Goal: Task Accomplishment & Management: Complete application form

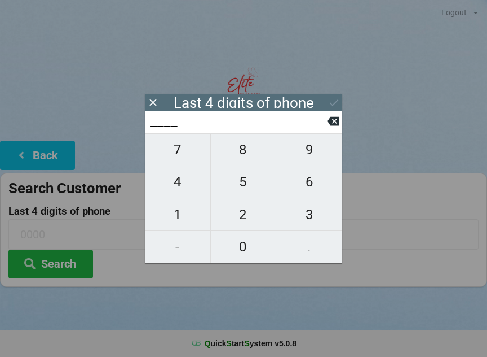
click at [249, 151] on span "8" at bounding box center [243, 150] width 65 height 24
type input "8___"
click at [254, 184] on span "5" at bounding box center [243, 182] width 65 height 24
type input "85__"
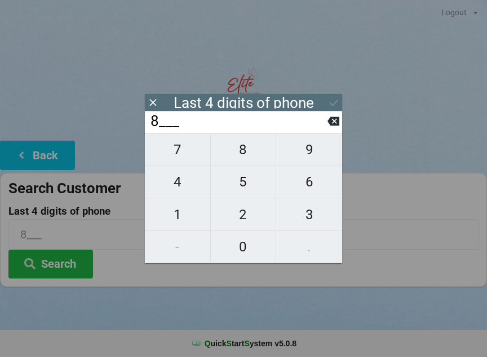
type input "85__"
click at [245, 244] on span "0" at bounding box center [243, 247] width 65 height 24
type input "850_"
click at [170, 179] on span "4" at bounding box center [177, 182] width 65 height 24
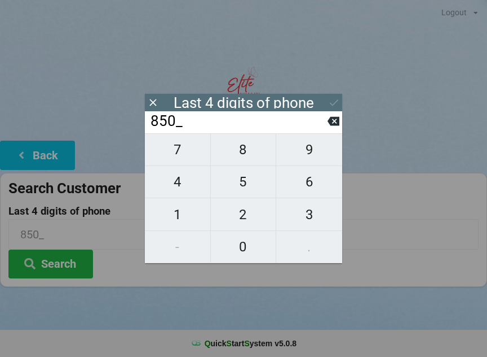
type input "8504"
click at [240, 236] on div "7 8 9 4 5 6 1 2 3 - 0 ." at bounding box center [243, 198] width 197 height 130
click at [324, 115] on input "8504" at bounding box center [239, 121] width 178 height 18
click at [328, 123] on icon at bounding box center [334, 121] width 12 height 12
click at [337, 121] on icon at bounding box center [334, 121] width 12 height 9
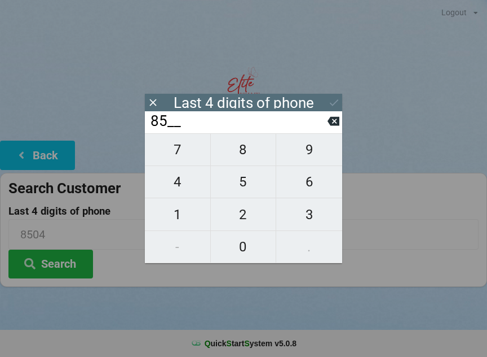
click at [337, 124] on icon at bounding box center [334, 121] width 12 height 9
click at [339, 126] on icon at bounding box center [334, 121] width 12 height 9
type input "____"
click at [187, 178] on span "4" at bounding box center [177, 182] width 65 height 24
type input "4___"
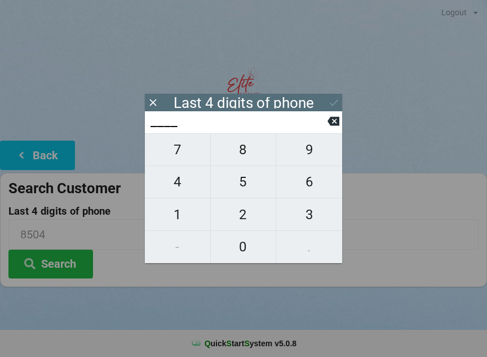
type input "4___"
click at [256, 142] on button "8" at bounding box center [244, 149] width 66 height 33
type input "48__"
click at [302, 152] on span "9" at bounding box center [309, 150] width 66 height 24
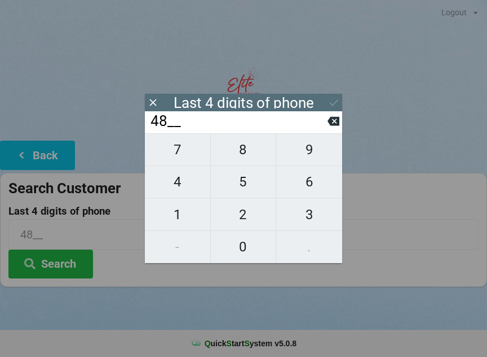
type input "489_"
click at [308, 211] on span "3" at bounding box center [309, 215] width 66 height 24
type input "4893"
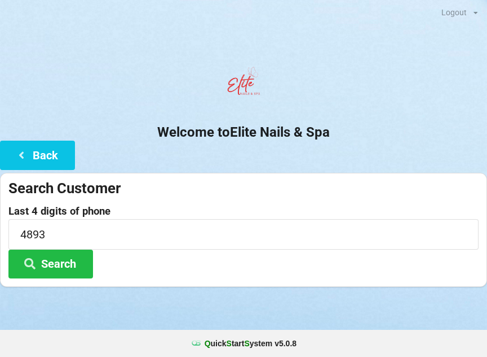
click at [333, 93] on div at bounding box center [243, 85] width 487 height 48
click at [90, 253] on button "Search" at bounding box center [50, 263] width 85 height 29
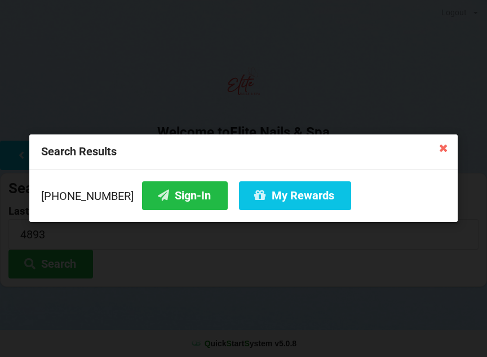
click at [250, 196] on button "My Rewards" at bounding box center [295, 195] width 112 height 29
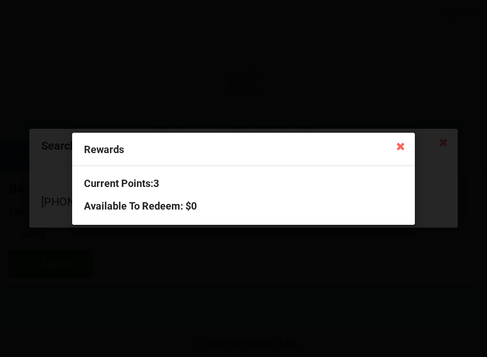
click at [397, 144] on icon at bounding box center [401, 146] width 18 height 18
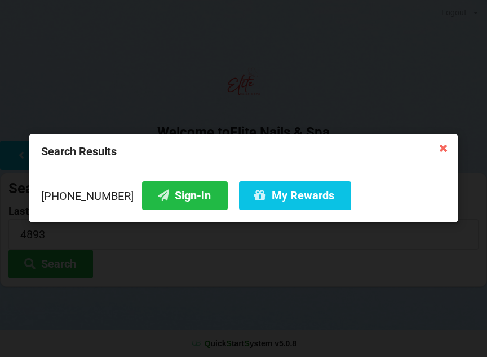
click at [184, 194] on button "Sign-In" at bounding box center [185, 195] width 86 height 29
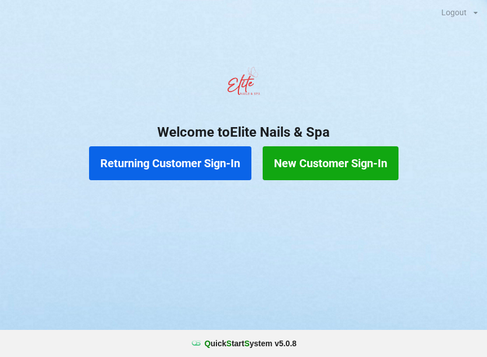
click at [204, 162] on button "Returning Customer Sign-In" at bounding box center [170, 163] width 162 height 34
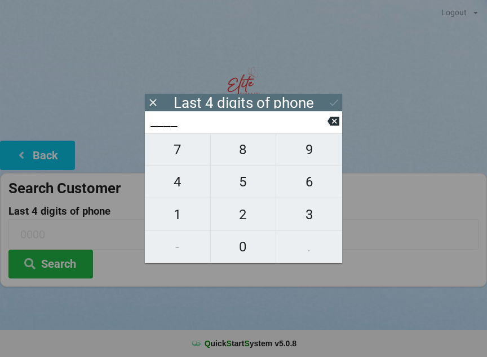
click at [175, 187] on span "4" at bounding box center [177, 182] width 65 height 24
type input "4___"
click at [249, 245] on span "0" at bounding box center [243, 247] width 65 height 24
type input "40__"
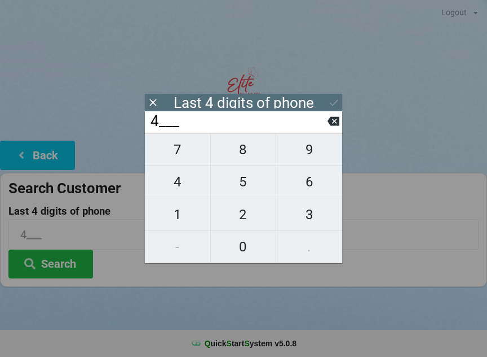
type input "40__"
click at [187, 152] on span "7" at bounding box center [177, 150] width 65 height 24
type input "407_"
click at [310, 214] on span "3" at bounding box center [309, 215] width 66 height 24
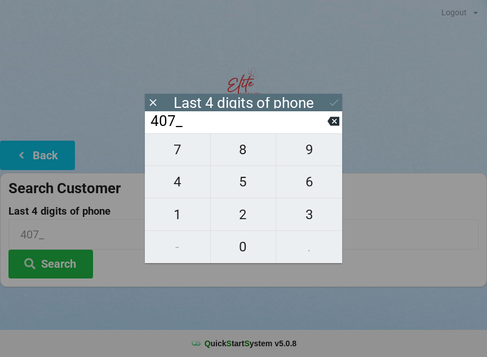
type input "4073"
click at [178, 190] on div "7 8 9 4 5 6 1 2 3 - 0 ." at bounding box center [243, 198] width 197 height 130
click at [331, 122] on icon at bounding box center [334, 121] width 12 height 9
click at [328, 127] on icon at bounding box center [334, 121] width 12 height 12
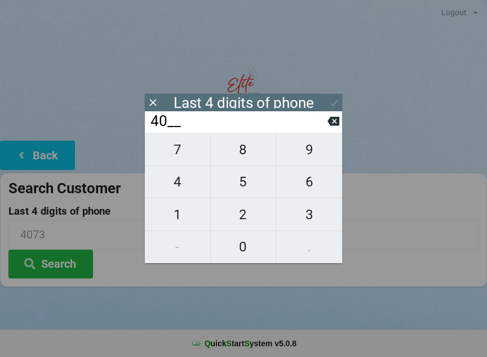
click at [328, 127] on icon at bounding box center [334, 121] width 12 height 12
click at [333, 126] on icon at bounding box center [334, 121] width 12 height 9
click at [248, 244] on span "0" at bounding box center [243, 247] width 65 height 24
type input "0___"
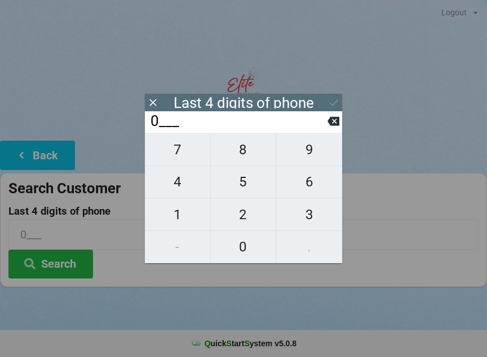
click at [306, 211] on span "3" at bounding box center [309, 215] width 66 height 24
type input "03__"
click at [245, 243] on span "0" at bounding box center [243, 247] width 65 height 24
type input "030_"
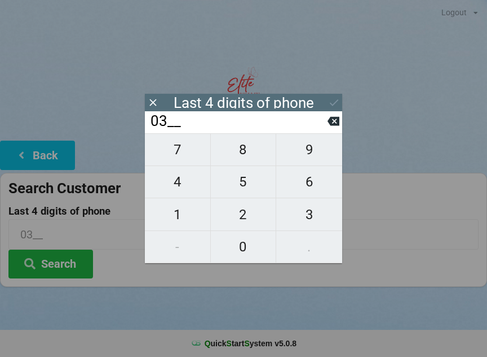
type input "030_"
click at [181, 213] on span "1" at bounding box center [177, 215] width 65 height 24
type input "0301"
click at [331, 99] on icon at bounding box center [334, 102] width 12 height 12
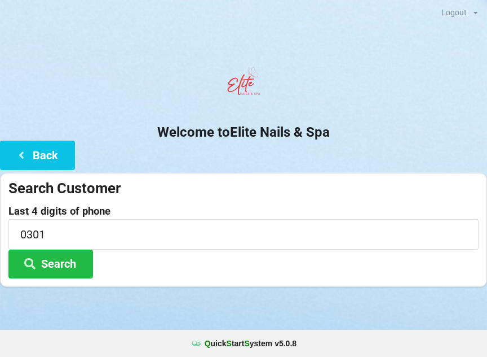
click at [69, 260] on button "Search" at bounding box center [50, 263] width 85 height 29
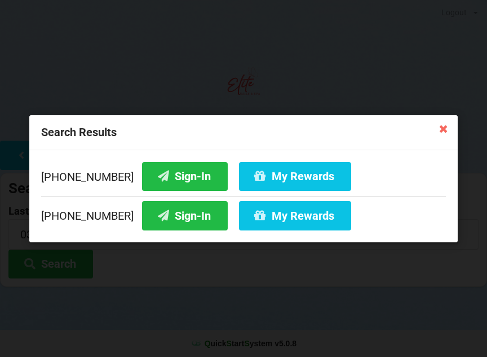
click at [182, 175] on button "Sign-In" at bounding box center [185, 175] width 86 height 29
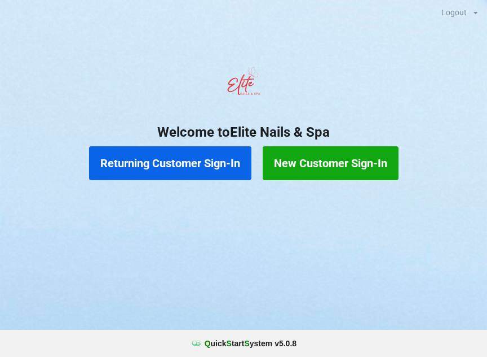
click at [217, 166] on button "Returning Customer Sign-In" at bounding box center [170, 163] width 162 height 34
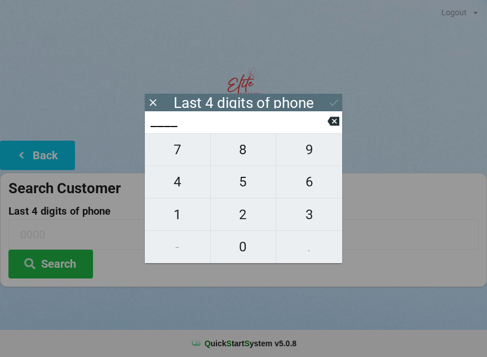
click at [315, 193] on span "6" at bounding box center [309, 182] width 66 height 24
type input "6___"
click at [245, 161] on span "8" at bounding box center [243, 150] width 65 height 24
type input "68__"
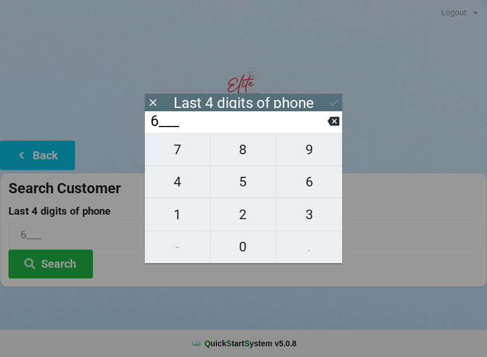
type input "68__"
click at [319, 156] on span "9" at bounding box center [309, 150] width 66 height 24
type input "689_"
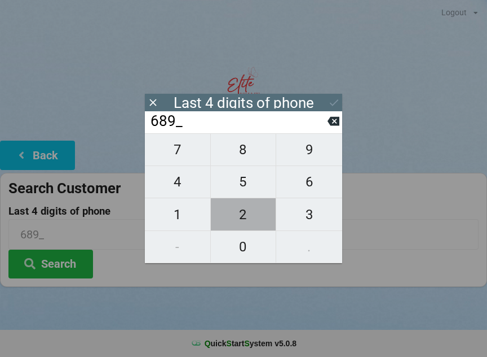
click at [249, 219] on span "2" at bounding box center [243, 215] width 65 height 24
type input "6892"
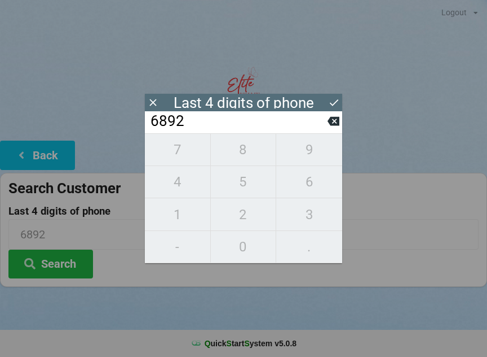
click at [184, 187] on div "7 8 9 4 5 6 1 2 3 - 0 ." at bounding box center [243, 198] width 197 height 130
click at [181, 183] on div "7 8 9 4 5 6 1 2 3 - 0 ." at bounding box center [243, 198] width 197 height 130
click at [336, 126] on icon at bounding box center [334, 121] width 12 height 12
click at [333, 126] on icon at bounding box center [334, 121] width 12 height 12
click at [323, 129] on input "68__" at bounding box center [239, 121] width 178 height 18
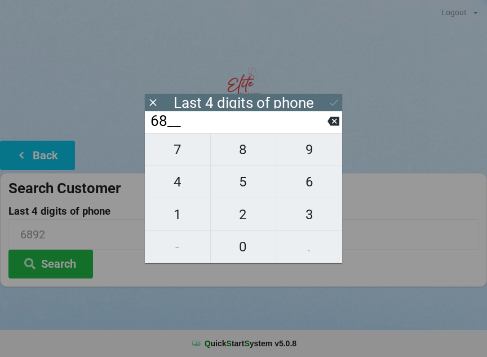
click at [333, 129] on button at bounding box center [334, 120] width 12 height 15
click at [338, 126] on icon at bounding box center [334, 121] width 12 height 9
click at [314, 159] on span "9" at bounding box center [309, 150] width 66 height 24
type input "9___"
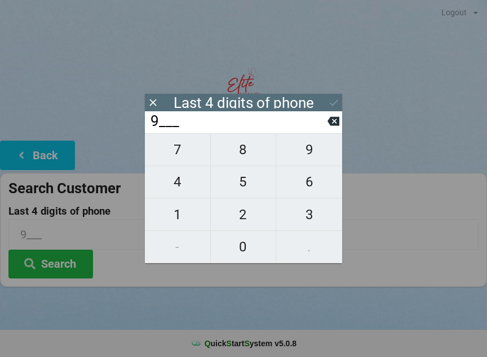
click at [246, 153] on span "8" at bounding box center [243, 150] width 65 height 24
type input "98__"
click at [244, 218] on span "2" at bounding box center [243, 215] width 65 height 24
type input "982_"
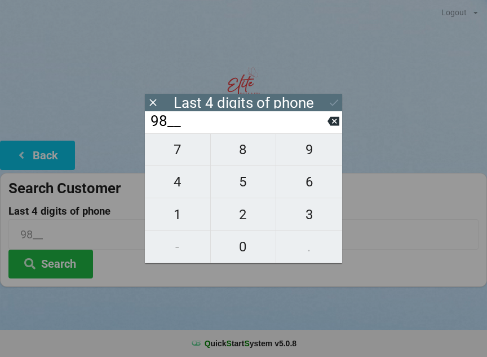
type input "982_"
click at [168, 156] on span "7" at bounding box center [177, 150] width 65 height 24
type input "9827"
click at [333, 104] on icon at bounding box center [334, 102] width 12 height 12
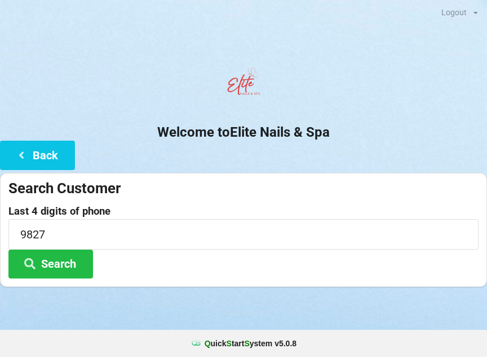
click at [61, 266] on button "Search" at bounding box center [50, 263] width 85 height 29
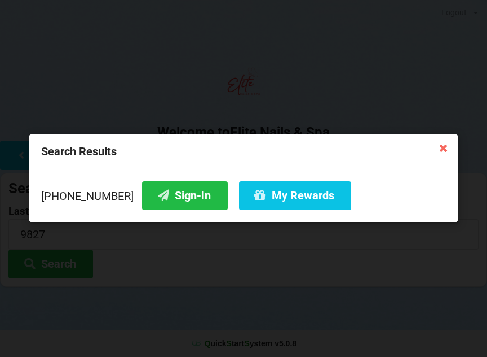
click at [169, 194] on button "Sign-In" at bounding box center [185, 195] width 86 height 29
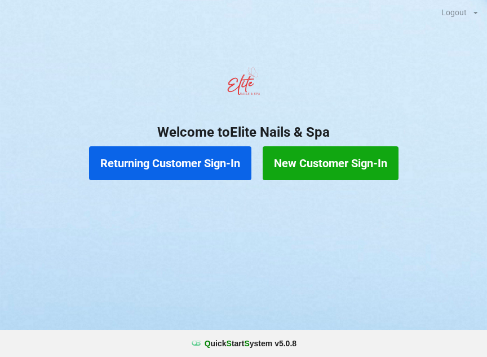
click at [180, 167] on button "Returning Customer Sign-In" at bounding box center [170, 163] width 162 height 34
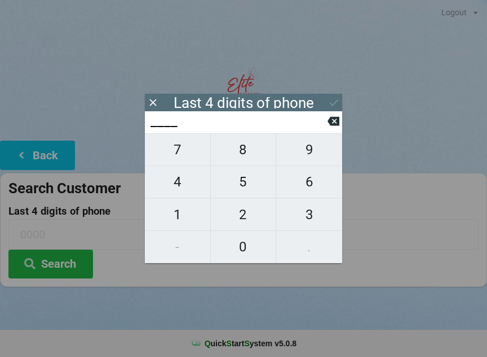
click at [241, 156] on span "8" at bounding box center [243, 150] width 65 height 24
type input "8___"
click at [179, 186] on span "4" at bounding box center [177, 182] width 65 height 24
type input "84__"
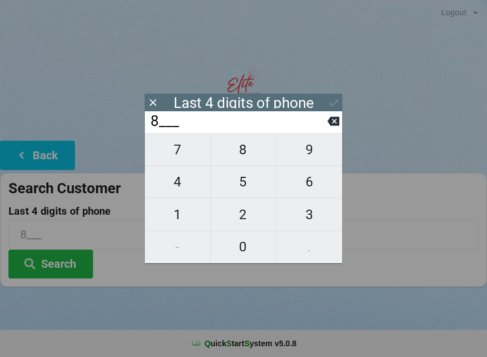
type input "84__"
click at [310, 216] on span "3" at bounding box center [309, 215] width 66 height 24
type input "843_"
click at [236, 256] on span "0" at bounding box center [243, 247] width 65 height 24
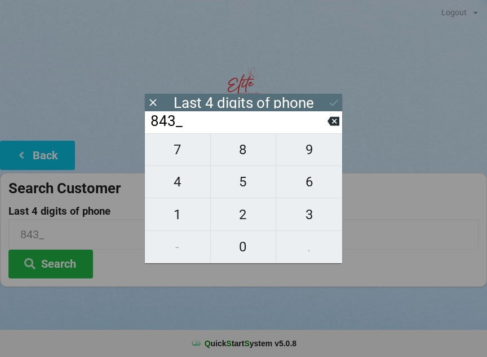
type input "8430"
click at [329, 100] on icon at bounding box center [334, 102] width 12 height 12
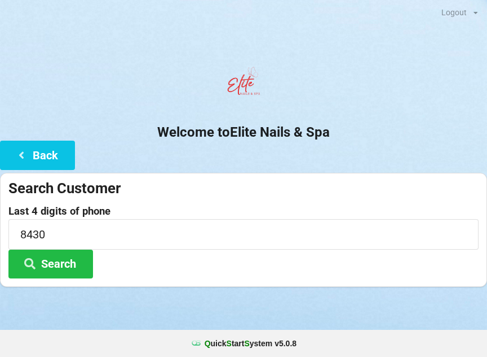
click at [75, 253] on button "Search" at bounding box center [50, 263] width 85 height 29
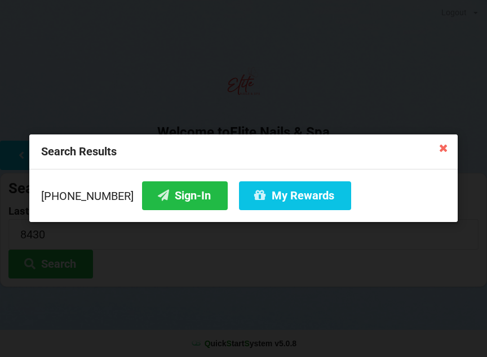
click at [170, 199] on button "Sign-In" at bounding box center [185, 195] width 86 height 29
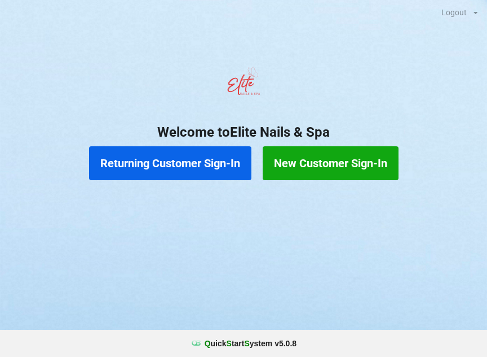
click at [367, 168] on button "New Customer Sign-In" at bounding box center [331, 163] width 136 height 34
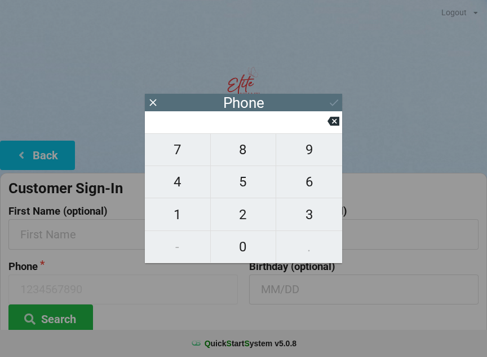
click at [175, 187] on span "4" at bounding box center [177, 182] width 65 height 24
type input "4"
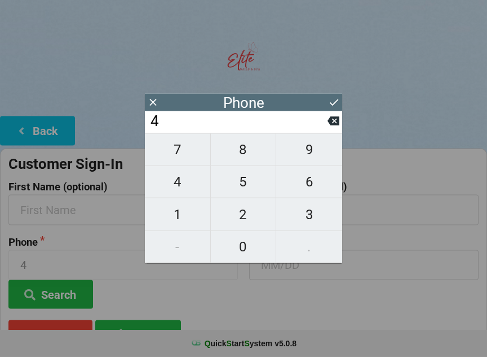
scroll to position [25, 0]
click at [238, 250] on span "0" at bounding box center [243, 247] width 65 height 24
type input "40"
click at [178, 152] on span "7" at bounding box center [177, 150] width 65 height 24
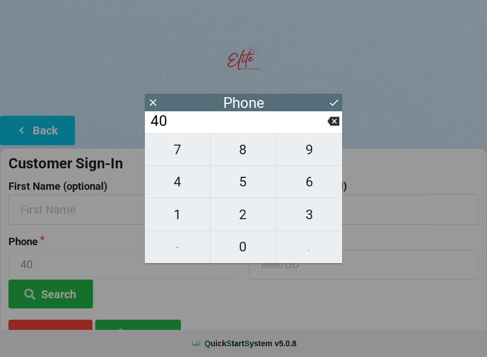
type input "407"
click at [240, 182] on span "5" at bounding box center [243, 182] width 65 height 24
type input "4075"
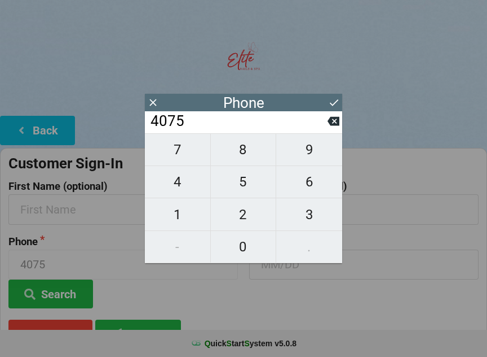
click at [237, 185] on span "5" at bounding box center [243, 182] width 65 height 24
type input "40755"
click at [244, 147] on span "8" at bounding box center [243, 150] width 65 height 24
type input "407558"
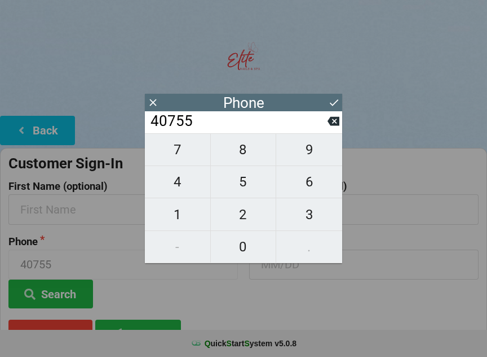
type input "407558"
click at [250, 150] on span "8" at bounding box center [243, 150] width 65 height 24
type input "4075588"
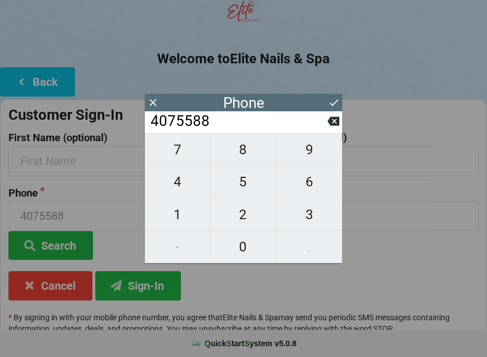
scroll to position [84, 0]
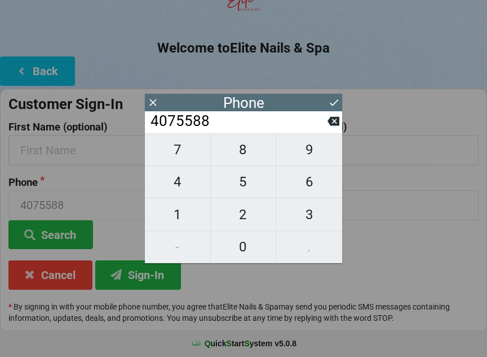
click at [238, 253] on span "0" at bounding box center [243, 247] width 65 height 24
type input "40755880"
click at [241, 181] on span "5" at bounding box center [243, 182] width 65 height 24
type input "407558805"
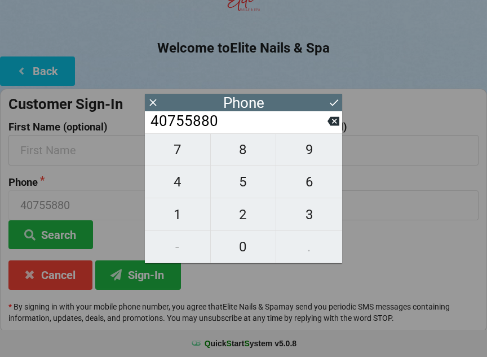
type input "407558805"
click at [240, 180] on span "5" at bounding box center [243, 182] width 65 height 24
type input "4075588055"
click at [310, 248] on div "7 8 9 4 5 6 1 2 3 - 0 ." at bounding box center [243, 198] width 197 height 130
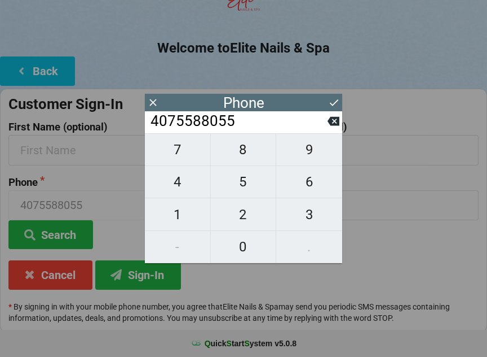
click at [330, 99] on icon at bounding box center [334, 102] width 12 height 12
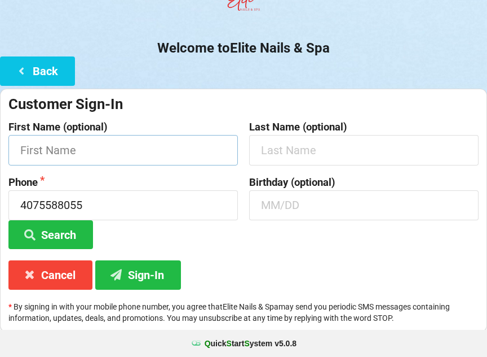
click at [206, 141] on input "text" at bounding box center [123, 150] width 230 height 30
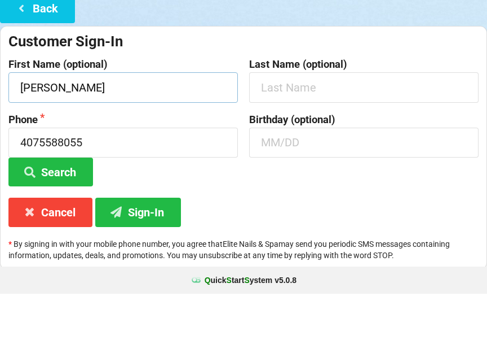
type input "[PERSON_NAME]"
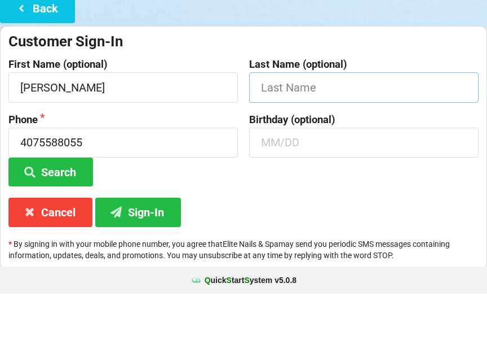
click at [376, 135] on input "text" at bounding box center [364, 150] width 230 height 30
type input "[PERSON_NAME]"
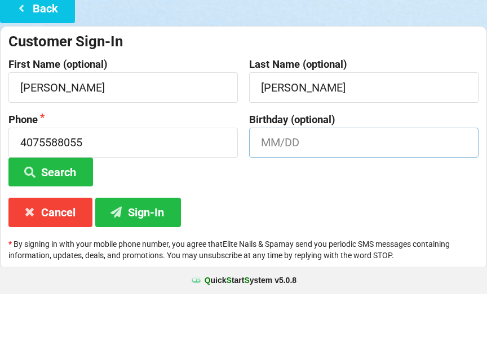
click at [352, 191] on input "text" at bounding box center [364, 206] width 230 height 30
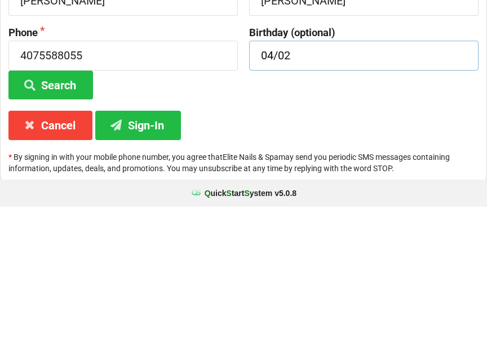
type input "04/02"
click at [140, 261] on button "Sign-In" at bounding box center [138, 275] width 86 height 29
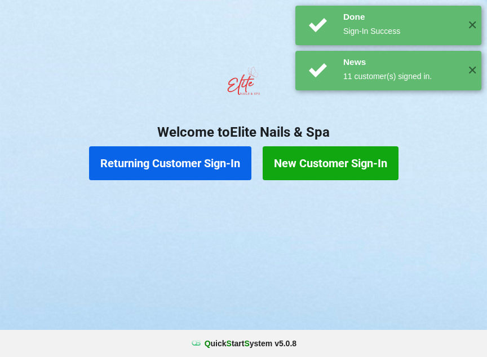
scroll to position [0, 0]
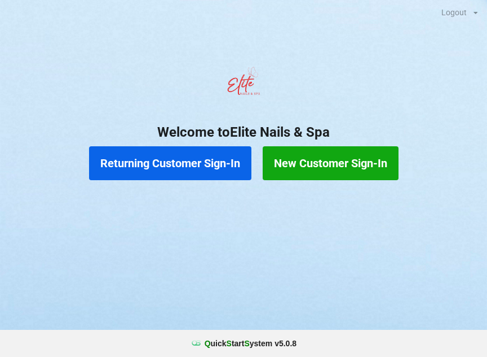
click at [148, 168] on button "Returning Customer Sign-In" at bounding box center [170, 163] width 162 height 34
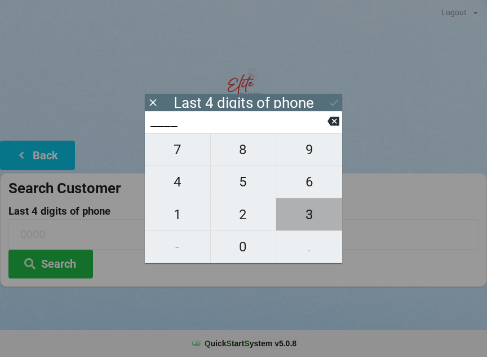
click at [310, 209] on span "3" at bounding box center [309, 215] width 66 height 24
type input "3___"
click at [253, 217] on span "2" at bounding box center [243, 215] width 65 height 24
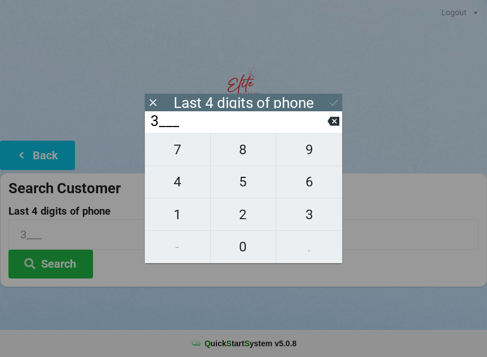
type input "32__"
click at [314, 130] on input "32__" at bounding box center [239, 121] width 178 height 18
click at [312, 146] on span "9" at bounding box center [309, 150] width 66 height 24
type input "329_"
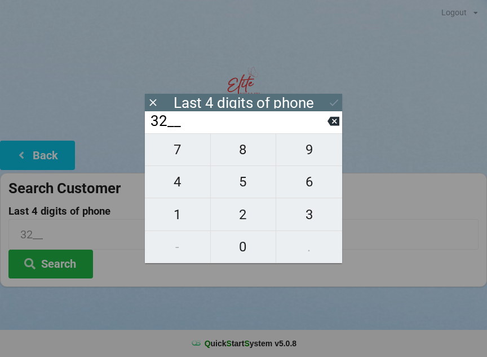
type input "329_"
click at [311, 149] on span "9" at bounding box center [309, 150] width 66 height 24
type input "3299"
click at [326, 95] on div "Last 4 digits of phone" at bounding box center [243, 102] width 197 height 17
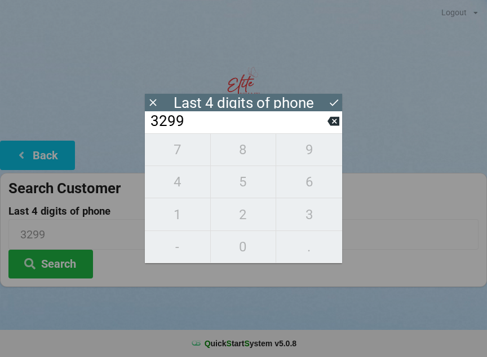
click at [337, 96] on icon at bounding box center [334, 102] width 12 height 12
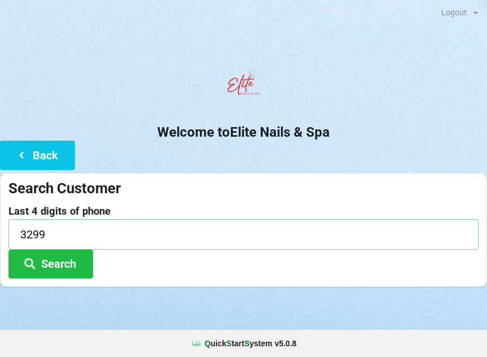
click at [59, 234] on input "3299" at bounding box center [243, 234] width 471 height 30
click at [344, 116] on center "Welcome to Elite Nails & Spa" at bounding box center [243, 100] width 487 height 79
click at [333, 122] on center "Welcome to Elite Nails & Spa" at bounding box center [243, 100] width 487 height 79
click at [50, 241] on input "3299" at bounding box center [243, 234] width 471 height 30
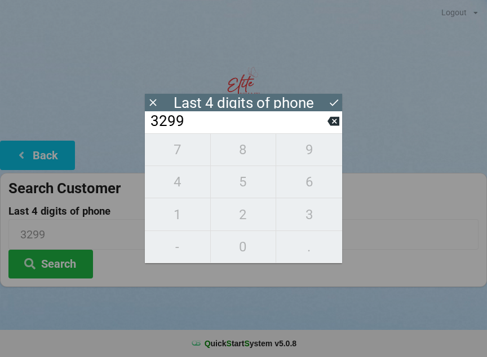
click at [155, 97] on icon at bounding box center [153, 102] width 12 height 12
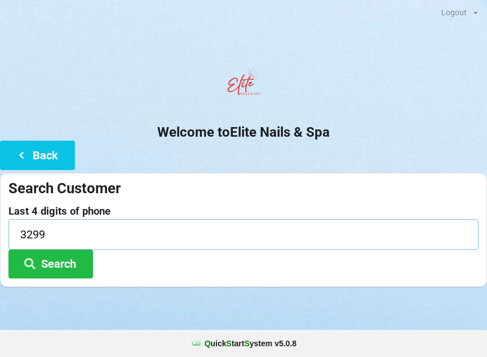
click at [51, 237] on input "3299" at bounding box center [243, 234] width 471 height 30
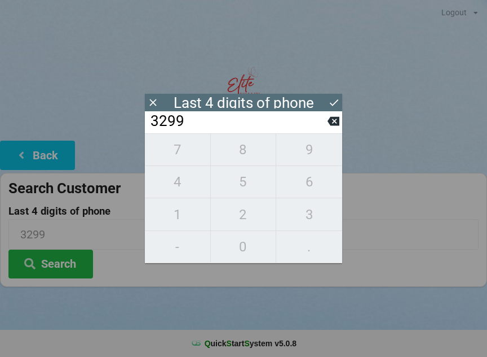
click at [325, 130] on input "3299" at bounding box center [239, 121] width 178 height 18
click at [337, 125] on icon at bounding box center [334, 121] width 12 height 9
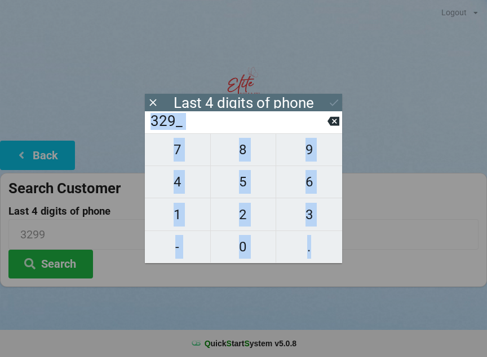
click at [329, 118] on icon at bounding box center [334, 121] width 12 height 12
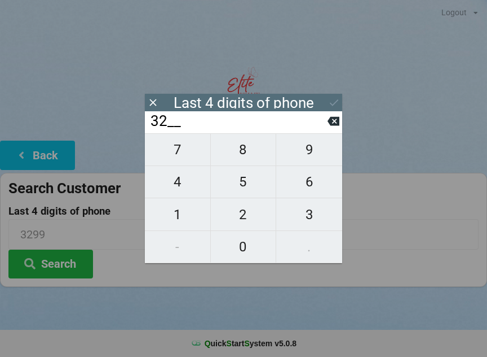
click at [331, 119] on icon at bounding box center [334, 121] width 12 height 12
click at [335, 120] on icon at bounding box center [334, 121] width 12 height 12
type input "____"
click at [314, 186] on span "6" at bounding box center [309, 182] width 66 height 24
type input "6___"
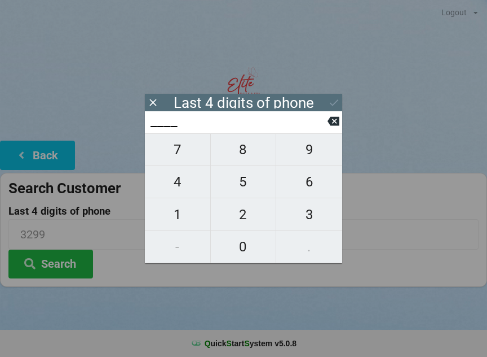
type input "6___"
click at [178, 216] on span "1" at bounding box center [177, 215] width 65 height 24
type input "61__"
click at [308, 210] on span "3" at bounding box center [309, 215] width 66 height 24
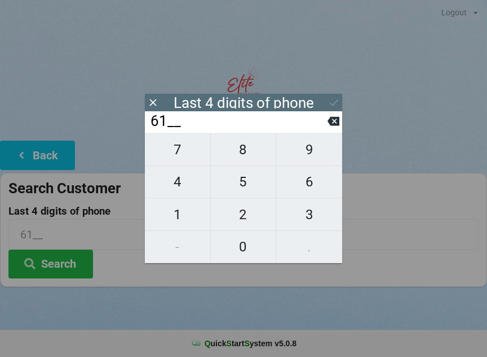
type input "613_"
click at [178, 148] on span "7" at bounding box center [177, 150] width 65 height 24
type input "6137"
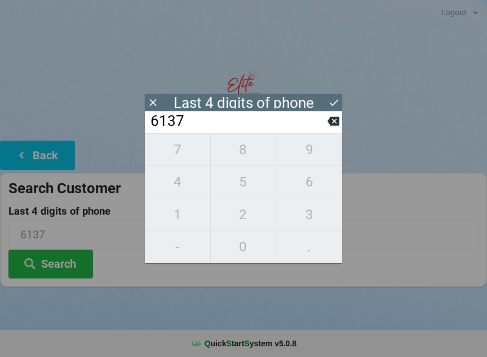
click at [332, 98] on icon at bounding box center [334, 102] width 12 height 12
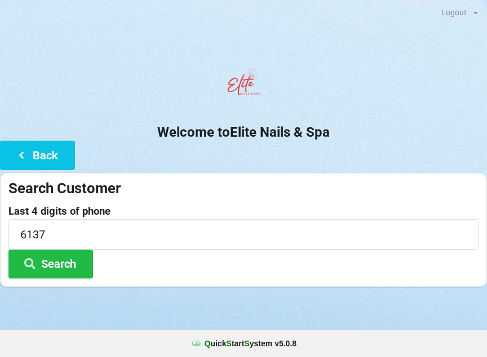
click at [66, 261] on button "Search" at bounding box center [50, 263] width 85 height 29
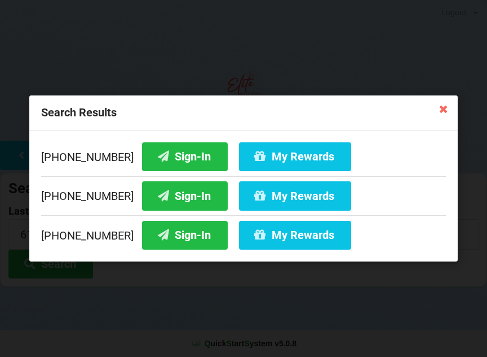
click at [174, 147] on button "Sign-In" at bounding box center [185, 156] width 86 height 29
